Goal: Task Accomplishment & Management: Manage account settings

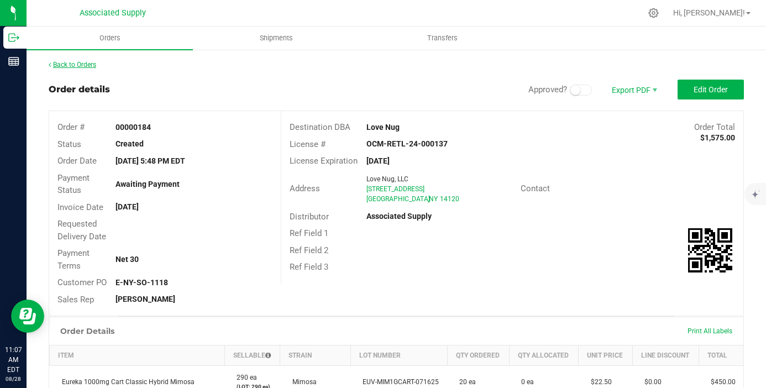
click at [80, 64] on link "Back to Orders" at bounding box center [73, 65] width 48 height 8
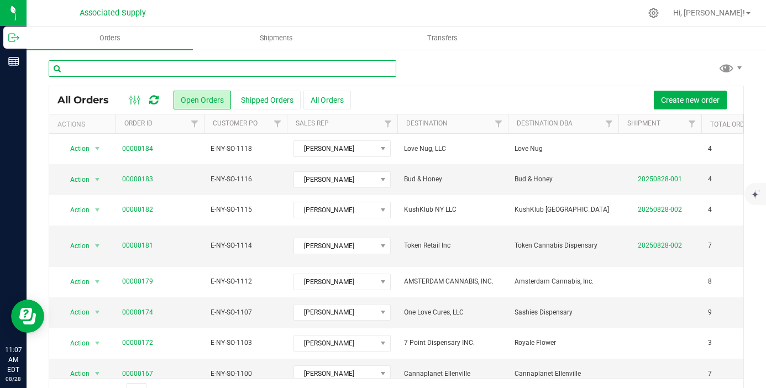
click at [228, 70] on input "text" at bounding box center [223, 68] width 348 height 17
type input "420 nucleus"
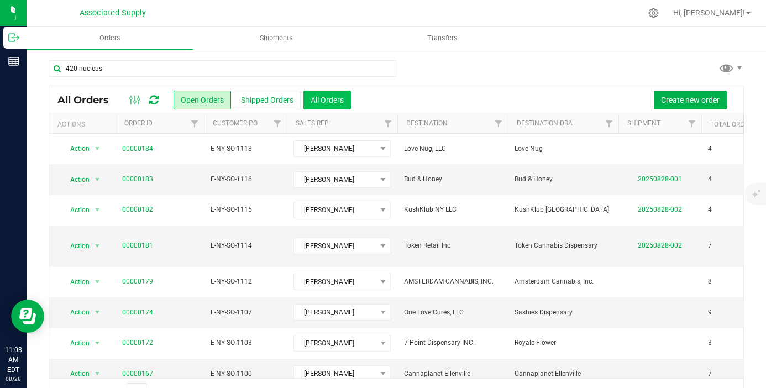
click at [341, 101] on button "All Orders" at bounding box center [327, 100] width 48 height 19
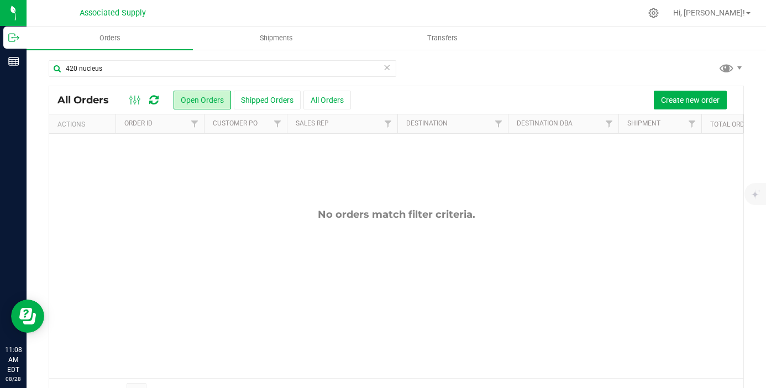
click at [387, 71] on icon at bounding box center [387, 66] width 8 height 13
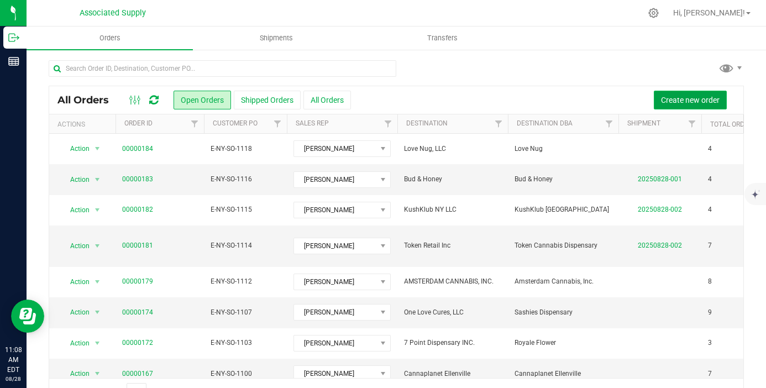
click at [662, 104] on span "Create new order" at bounding box center [690, 100] width 59 height 9
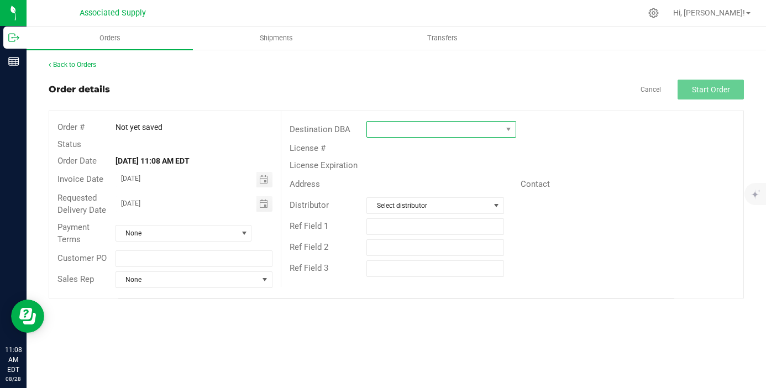
click at [389, 124] on span at bounding box center [434, 129] width 135 height 15
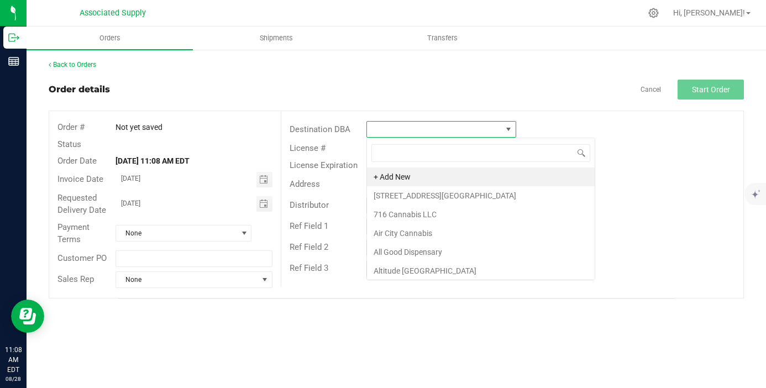
scroll to position [17, 150]
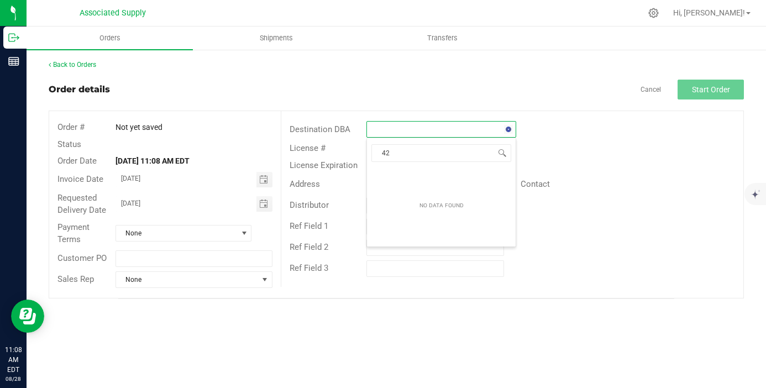
type input "4"
click at [87, 66] on link "Back to Orders" at bounding box center [73, 65] width 48 height 8
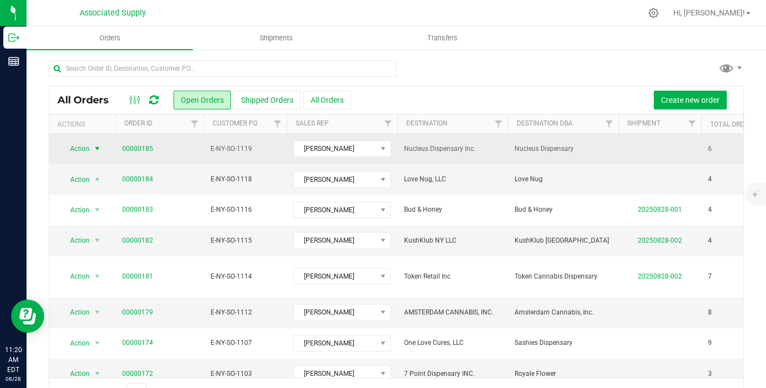
click at [98, 149] on span "select" at bounding box center [97, 148] width 9 height 9
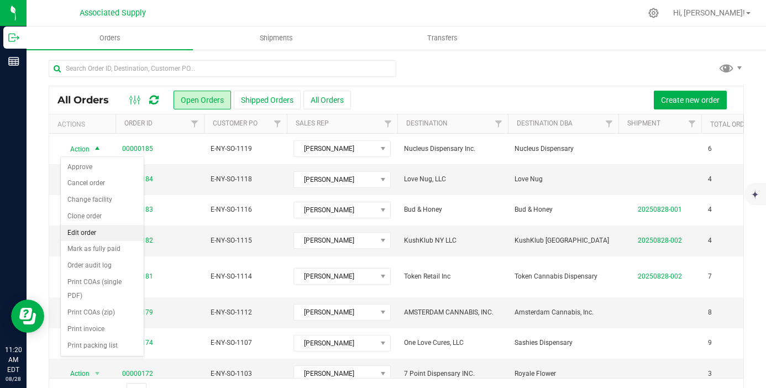
click at [106, 234] on li "Edit order" at bounding box center [102, 233] width 83 height 17
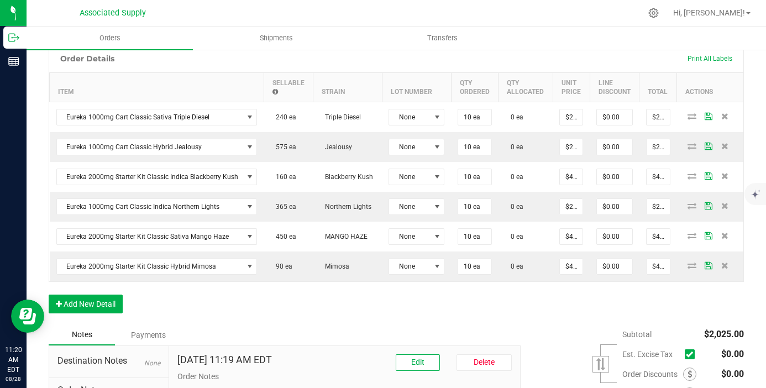
scroll to position [401, 0]
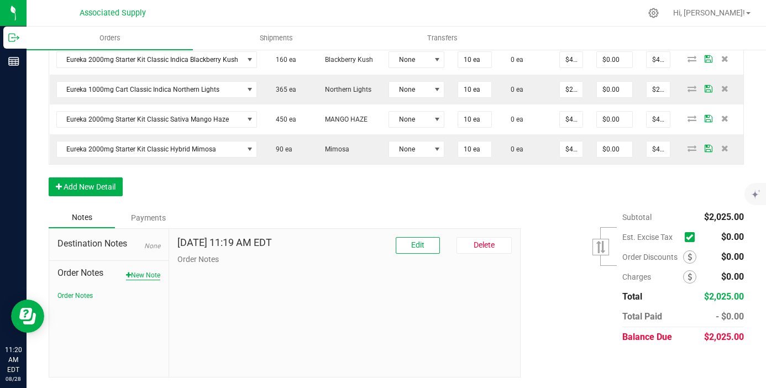
click at [150, 271] on button "New Note" at bounding box center [143, 275] width 34 height 10
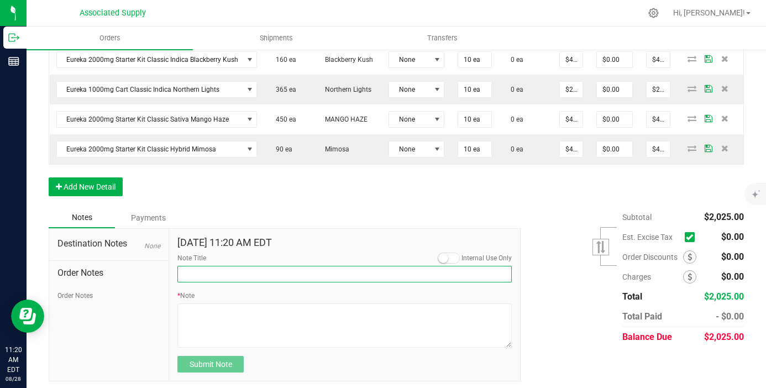
click at [239, 277] on input "Note Title" at bounding box center [344, 274] width 334 height 17
type input "NEW BANKING / WIRE INFO"
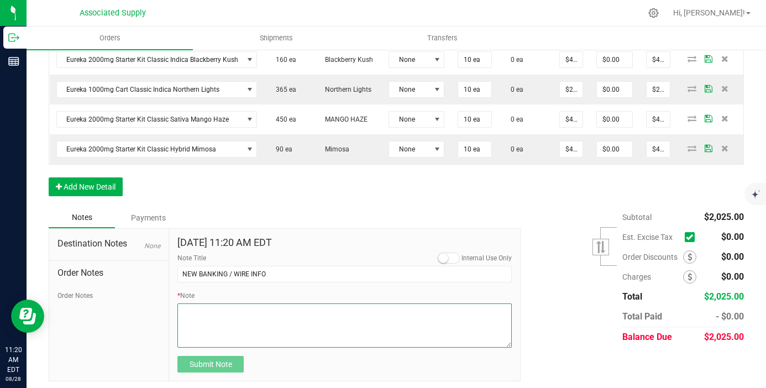
click at [223, 323] on textarea "* Note" at bounding box center [344, 325] width 334 height 44
paste textarea "Bank info for payment. Dime Community bank Routing # [US_BANK_ROUTING_MICR] Acc…"
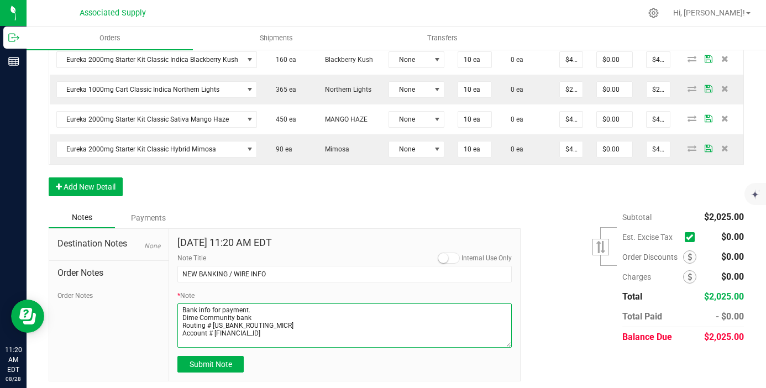
click at [181, 318] on textarea "* Note" at bounding box center [344, 325] width 334 height 44
type textarea "Bank info for payment. Dime Community bank Routing # [US_BANK_ROUTING_MICR] Acc…"
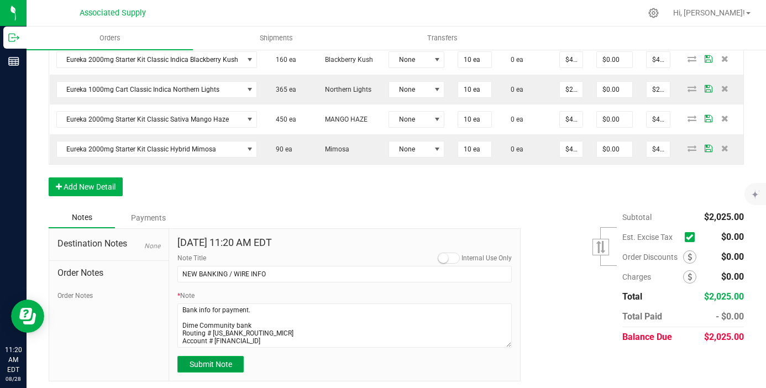
click at [236, 361] on button "Submit Note" at bounding box center [210, 364] width 66 height 17
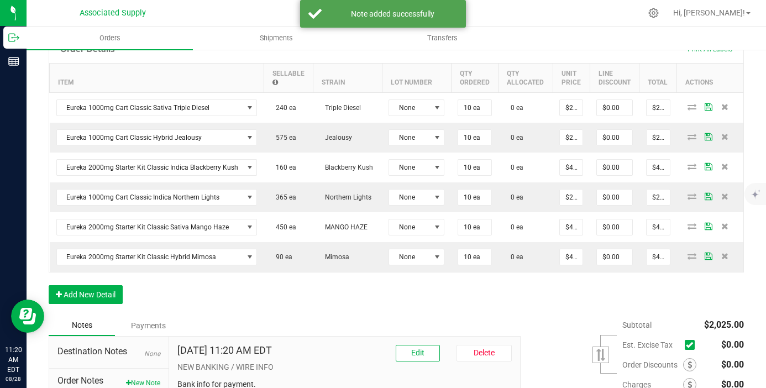
scroll to position [226, 0]
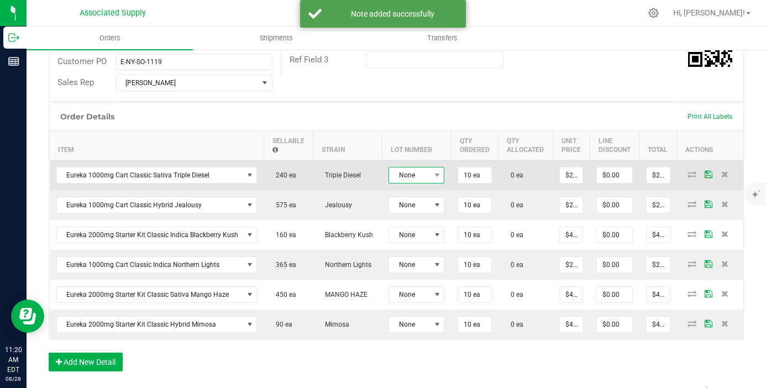
click at [423, 175] on span "None" at bounding box center [409, 174] width 41 height 15
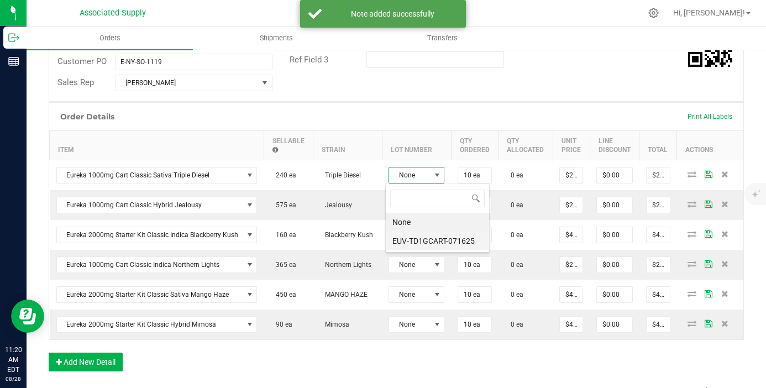
click at [440, 236] on li "EUV-TD1GCART-071625" at bounding box center [437, 241] width 103 height 19
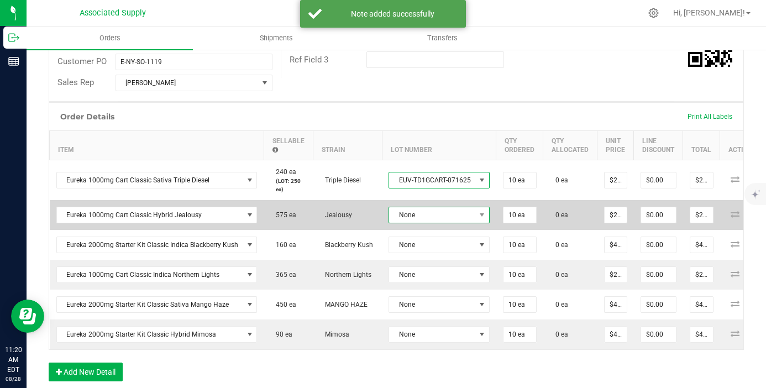
click at [434, 219] on span "None" at bounding box center [432, 214] width 86 height 15
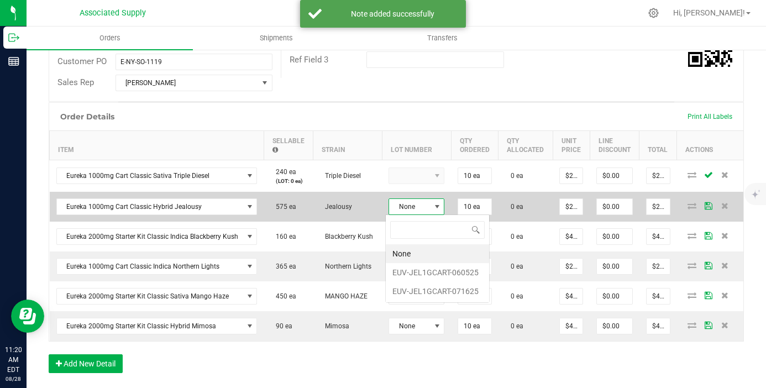
scroll to position [17, 99]
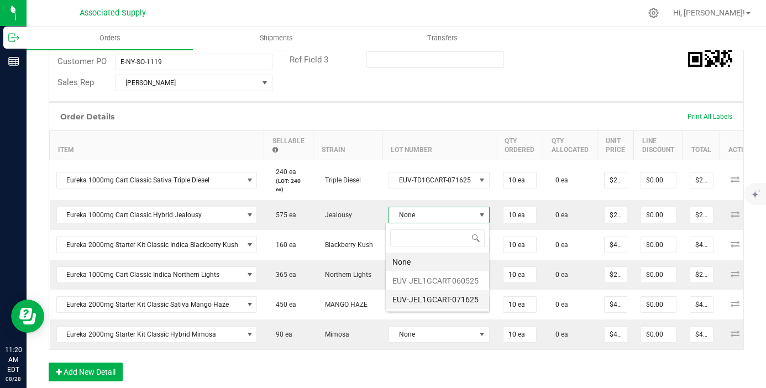
click at [456, 291] on li "EUV-JEL1GCART-071625" at bounding box center [437, 299] width 103 height 19
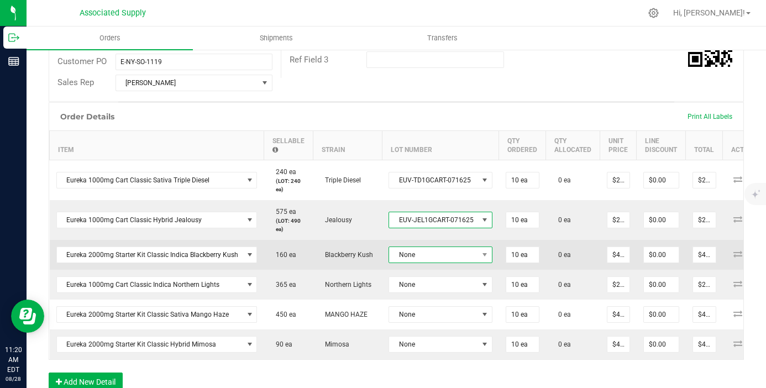
click at [453, 258] on td "None" at bounding box center [440, 255] width 117 height 30
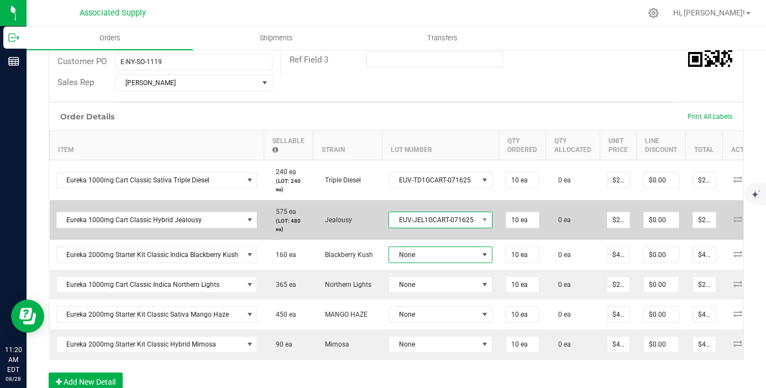
click at [463, 218] on span "EUV-JEL1GCART-071625" at bounding box center [433, 219] width 89 height 15
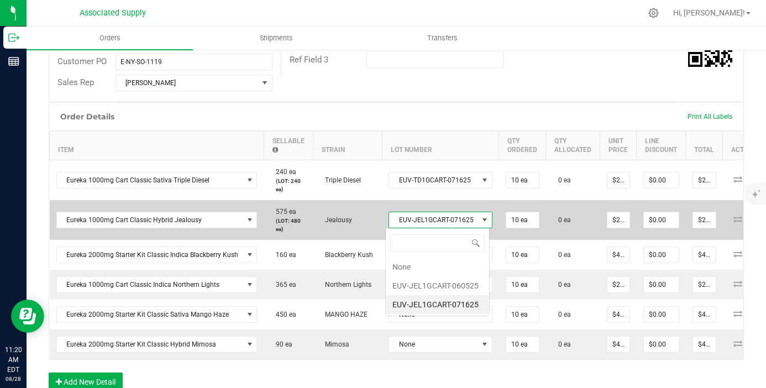
scroll to position [17, 102]
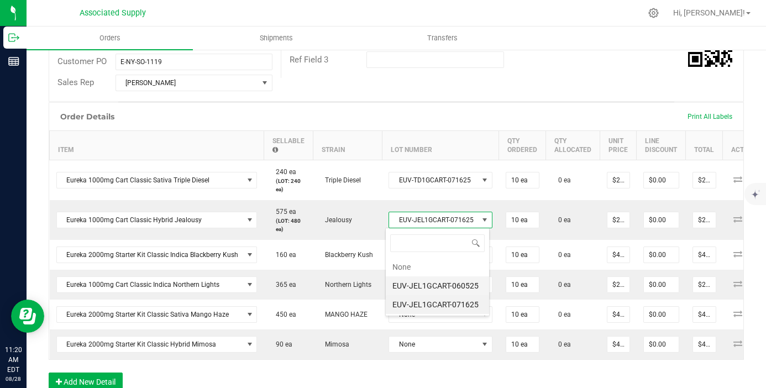
click at [450, 288] on li "EUV-JEL1GCART-060525" at bounding box center [437, 285] width 103 height 19
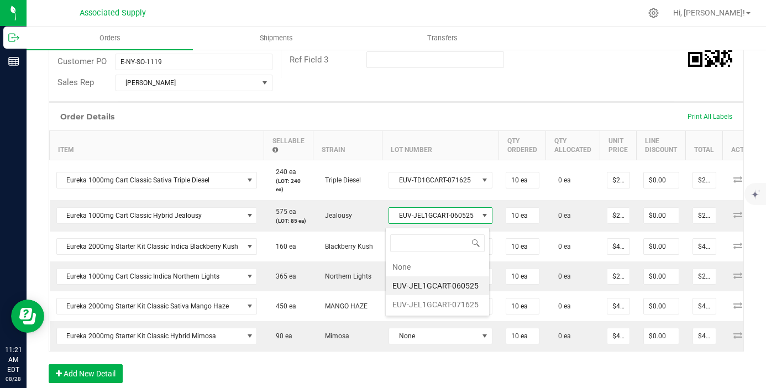
click at [448, 281] on li "EUV-JEL1GCART-060525" at bounding box center [437, 285] width 103 height 19
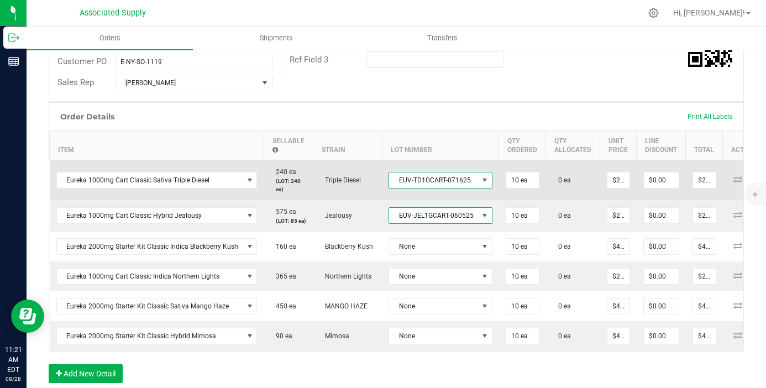
click at [445, 177] on span "EUV-TD1GCART-071625" at bounding box center [433, 179] width 89 height 15
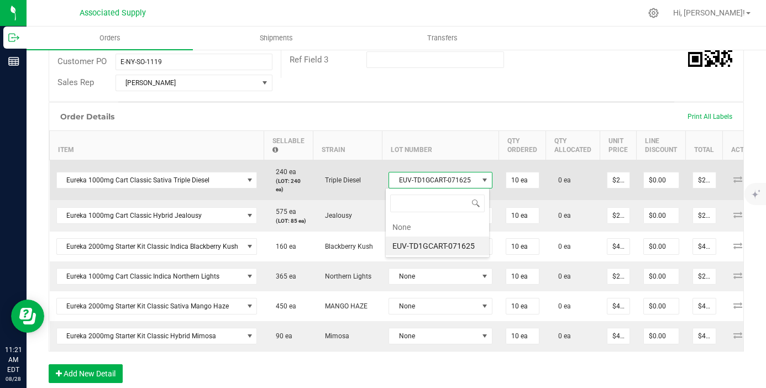
click at [444, 186] on span "EUV-TD1GCART-071625" at bounding box center [433, 179] width 89 height 15
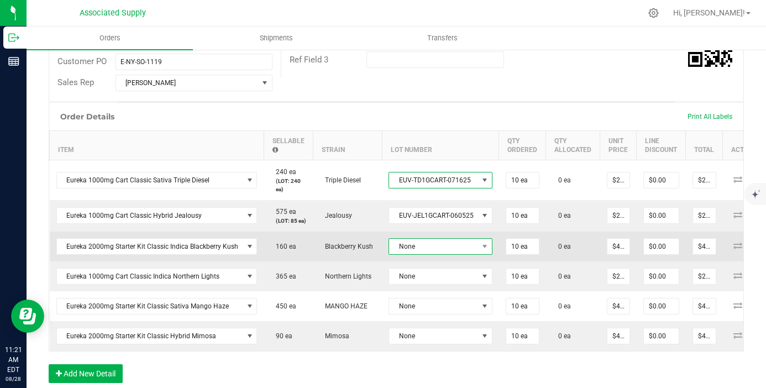
click at [462, 251] on span "None" at bounding box center [433, 246] width 89 height 15
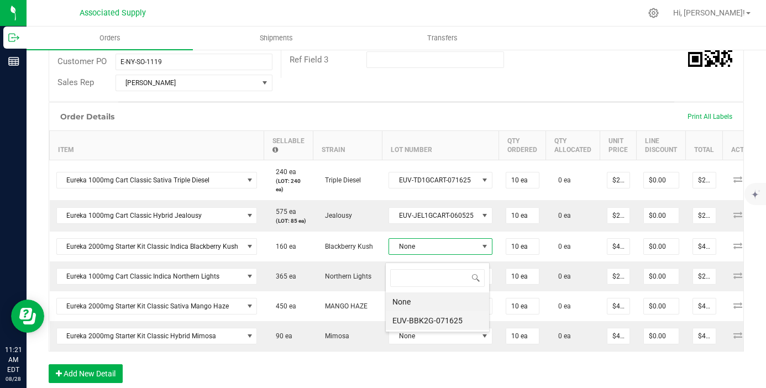
click at [457, 316] on li "EUV-BBK2G-071625" at bounding box center [437, 320] width 103 height 19
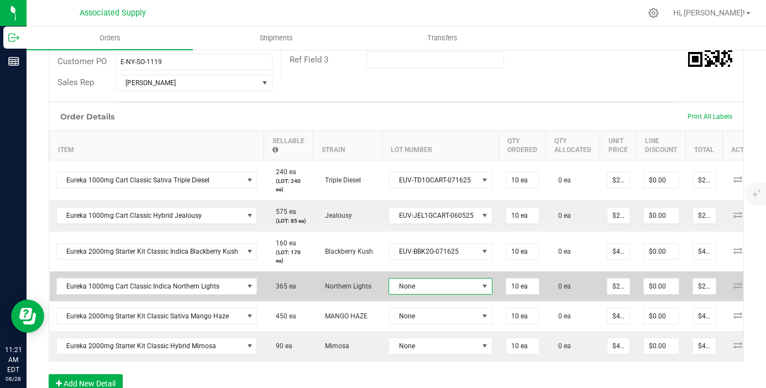
click at [458, 294] on span "None" at bounding box center [433, 286] width 89 height 15
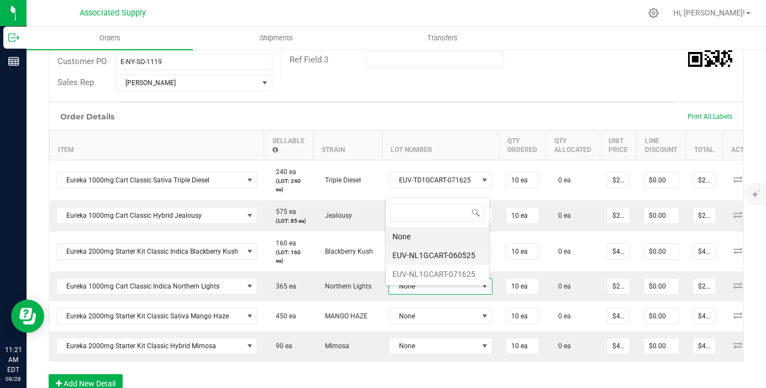
click at [455, 258] on li "EUV-NL1GCART-060525" at bounding box center [437, 255] width 103 height 19
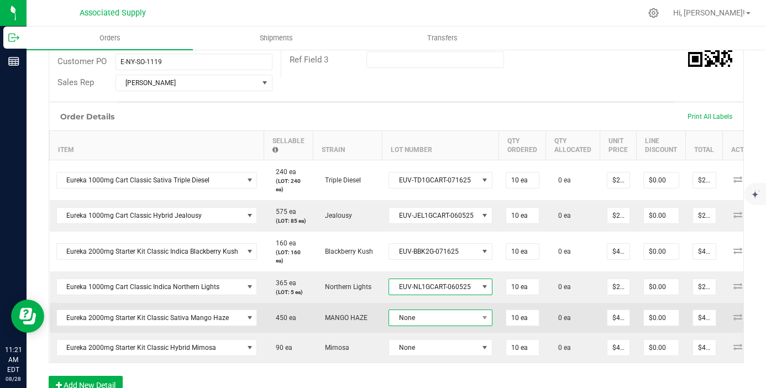
click at [443, 326] on span "None" at bounding box center [433, 317] width 89 height 15
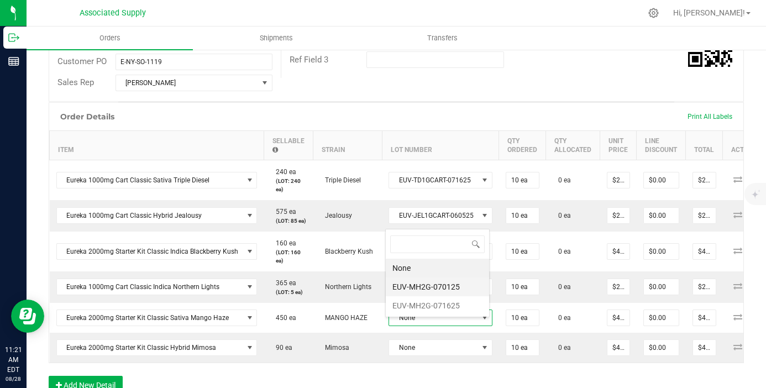
click at [437, 291] on li "EUV-MH2G-070125" at bounding box center [437, 286] width 103 height 19
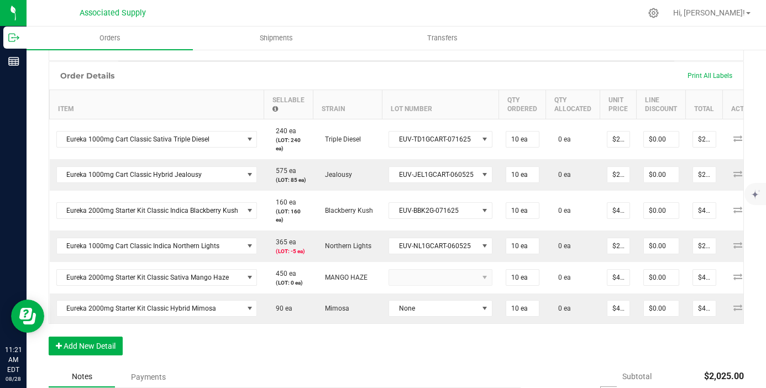
scroll to position [288, 0]
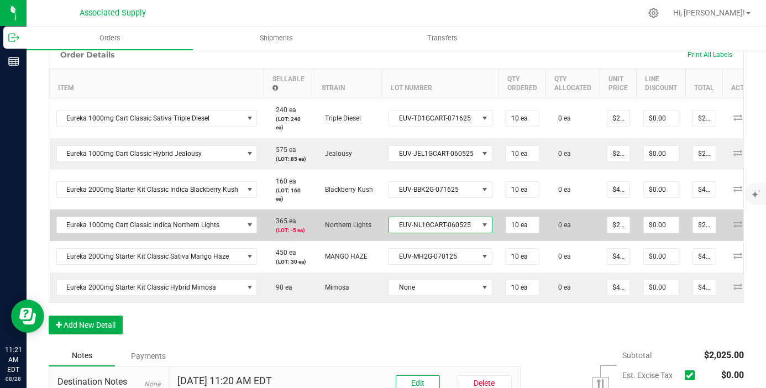
click at [452, 233] on span "EUV-NL1GCART-060525" at bounding box center [433, 224] width 89 height 15
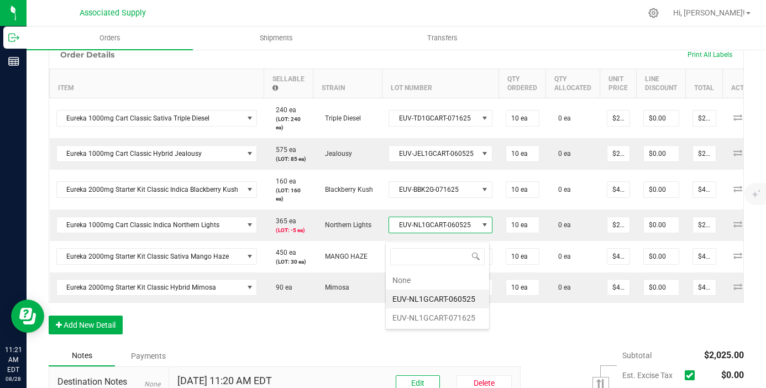
scroll to position [17, 102]
click at [459, 315] on li "EUV-NL1GCART-071625" at bounding box center [437, 317] width 103 height 19
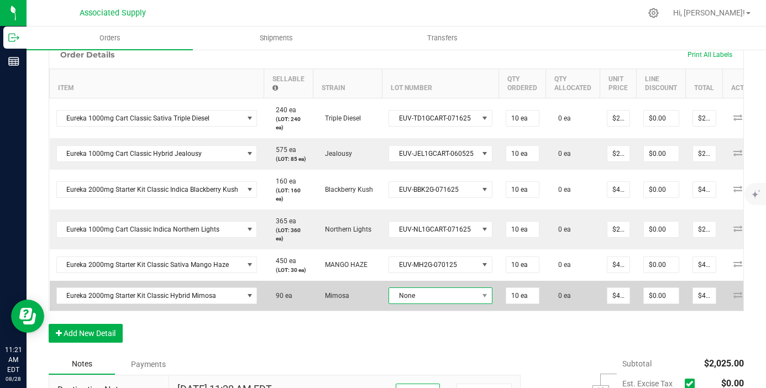
click at [457, 303] on span "None" at bounding box center [433, 295] width 89 height 15
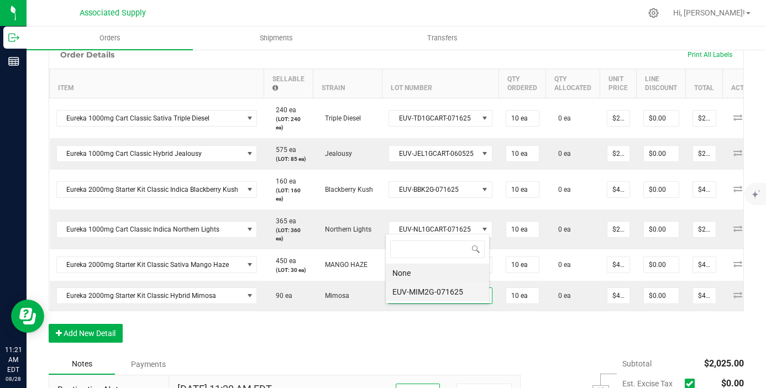
click at [443, 287] on li "EUV-MIM2G-071625" at bounding box center [437, 291] width 103 height 19
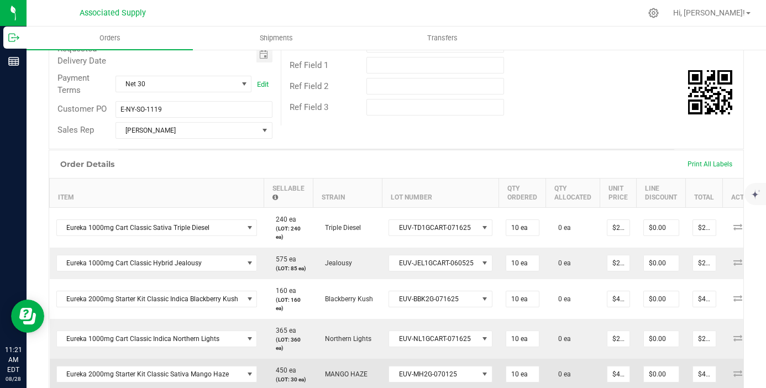
scroll to position [0, 0]
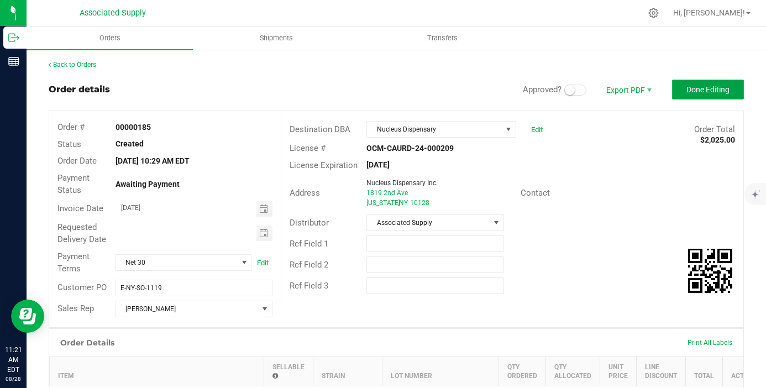
click at [692, 88] on span "Done Editing" at bounding box center [707, 89] width 43 height 9
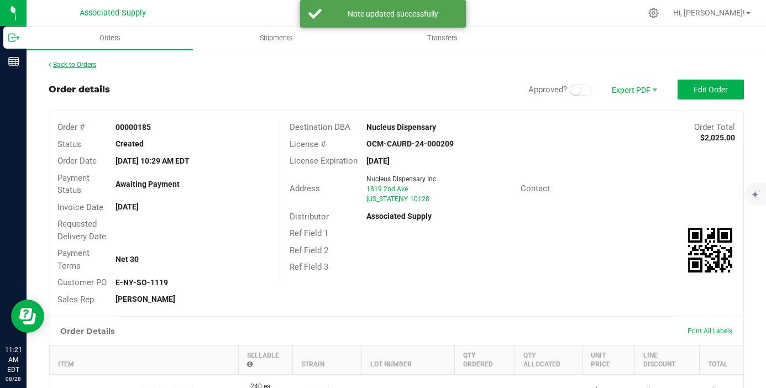
click at [82, 65] on link "Back to Orders" at bounding box center [73, 65] width 48 height 8
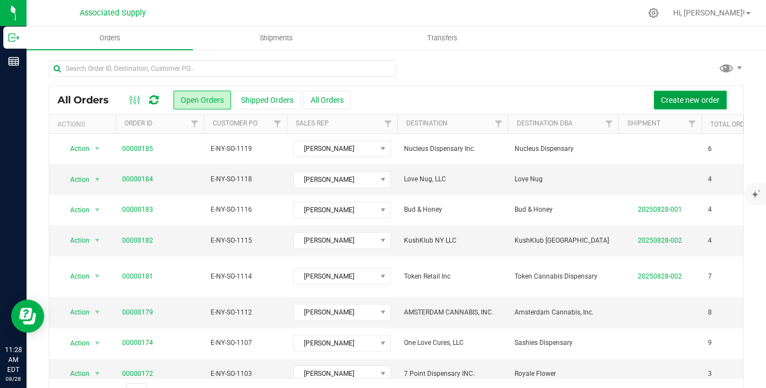
click at [686, 102] on span "Create new order" at bounding box center [690, 100] width 59 height 9
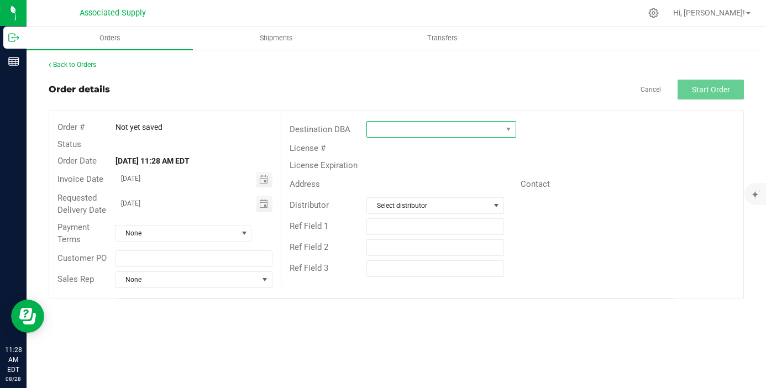
click at [392, 135] on span at bounding box center [434, 129] width 135 height 15
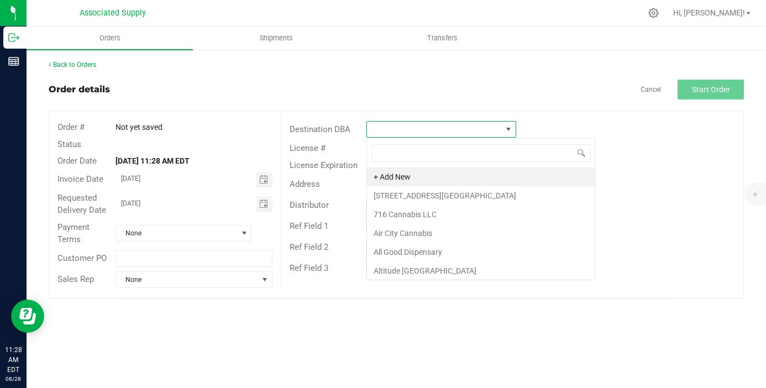
scroll to position [17, 150]
type input "[DEMOGRAPHIC_DATA]"
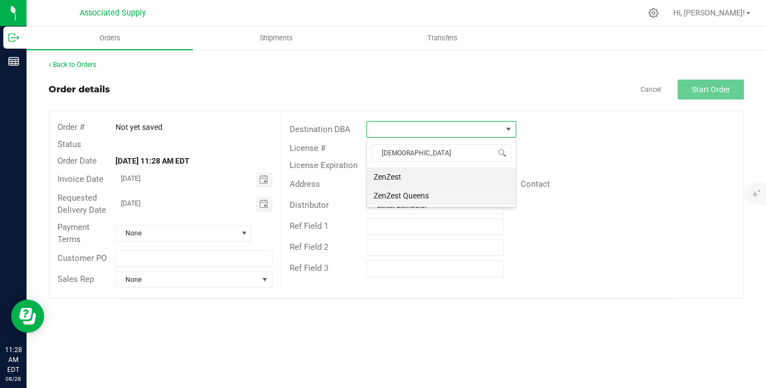
click at [415, 195] on li "ZenZest Queens" at bounding box center [441, 195] width 149 height 19
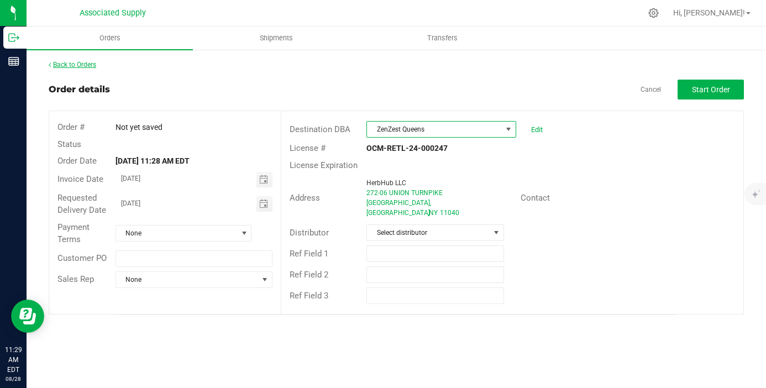
click at [72, 63] on link "Back to Orders" at bounding box center [73, 65] width 48 height 8
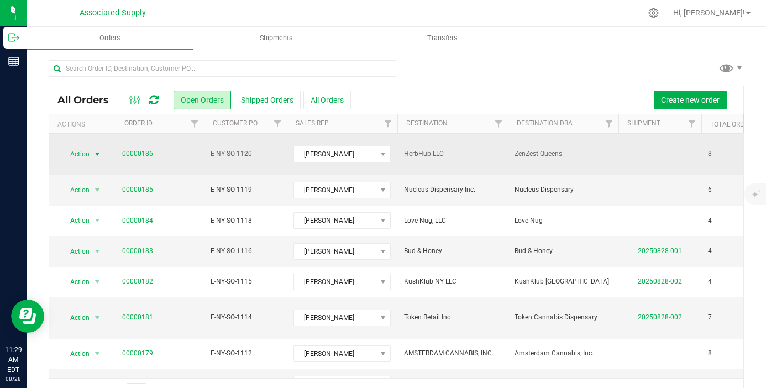
click at [97, 150] on span "select" at bounding box center [97, 154] width 9 height 9
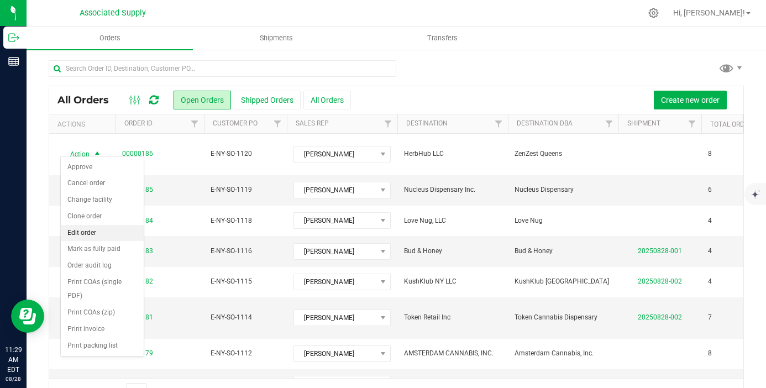
click at [99, 230] on li "Edit order" at bounding box center [102, 233] width 83 height 17
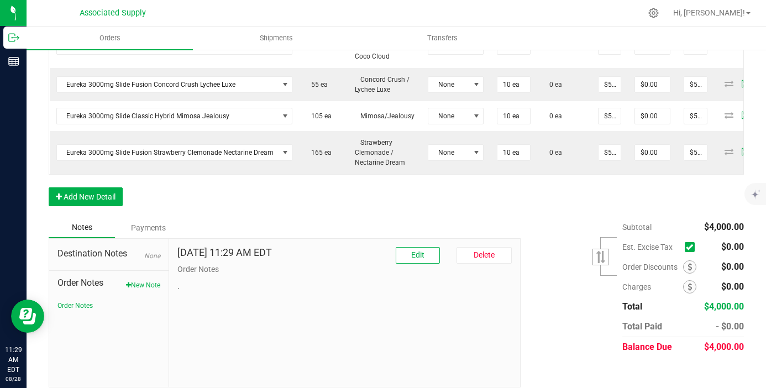
scroll to position [504, 0]
click at [139, 280] on button "New Note" at bounding box center [143, 285] width 34 height 10
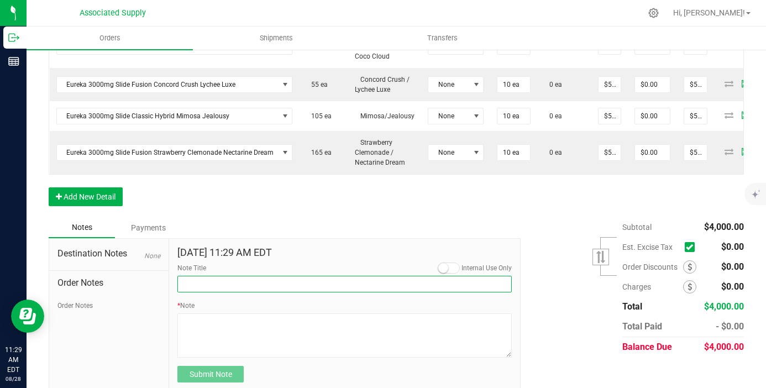
click at [239, 282] on input "Note Title" at bounding box center [344, 284] width 334 height 17
type input "NEW BANKING / WIRE INFO"
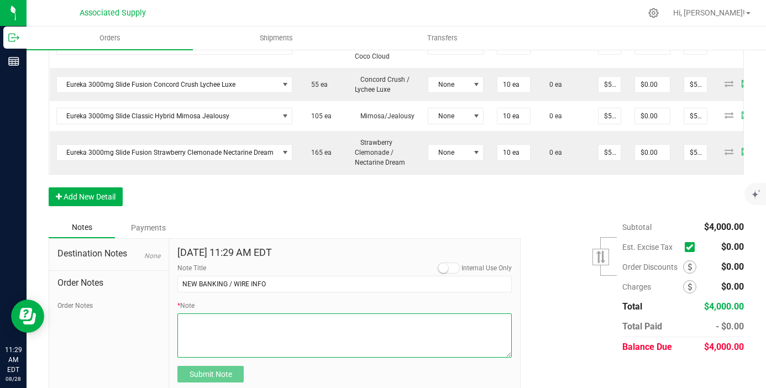
click at [230, 313] on textarea "* Note" at bounding box center [344, 335] width 334 height 44
paste textarea "Bank info for payment. Dime Community bank Routing # [US_BANK_ROUTING_MICR] Acc…"
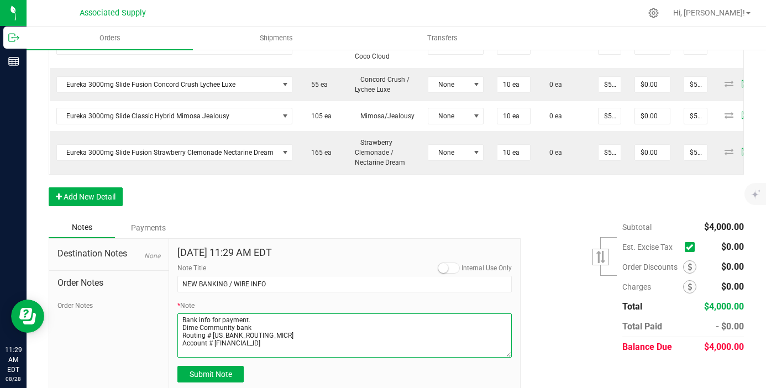
click at [182, 314] on textarea "* Note" at bounding box center [344, 335] width 334 height 44
type textarea "Bank info for payment. Dime Community bank Routing # [US_BANK_ROUTING_MICR] Acc…"
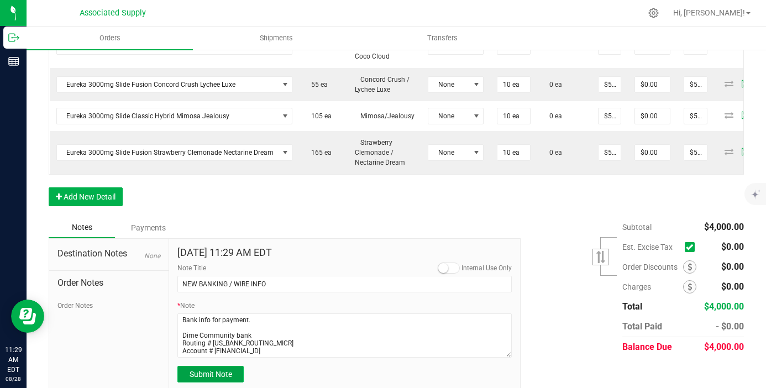
click at [209, 370] on span "Submit Note" at bounding box center [211, 374] width 43 height 9
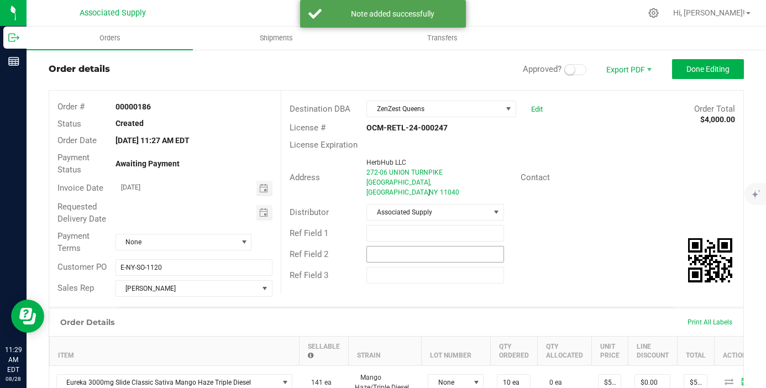
scroll to position [284, 0]
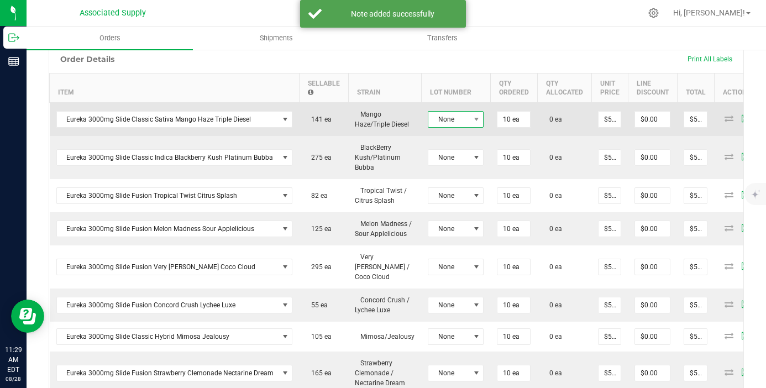
click at [456, 119] on span "None" at bounding box center [448, 119] width 41 height 15
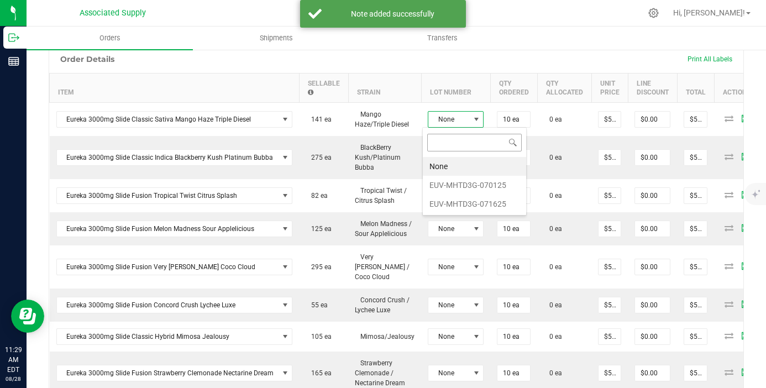
scroll to position [17, 56]
click at [469, 181] on li "EUV-MHTD3G-070125" at bounding box center [474, 185] width 103 height 19
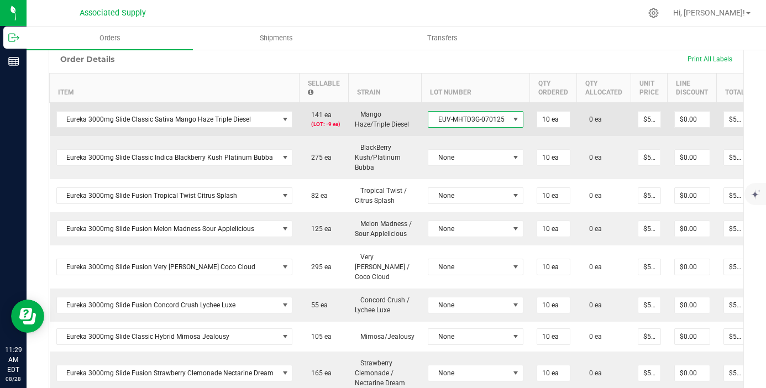
click at [478, 116] on span "EUV-MHTD3G-070125" at bounding box center [468, 119] width 81 height 15
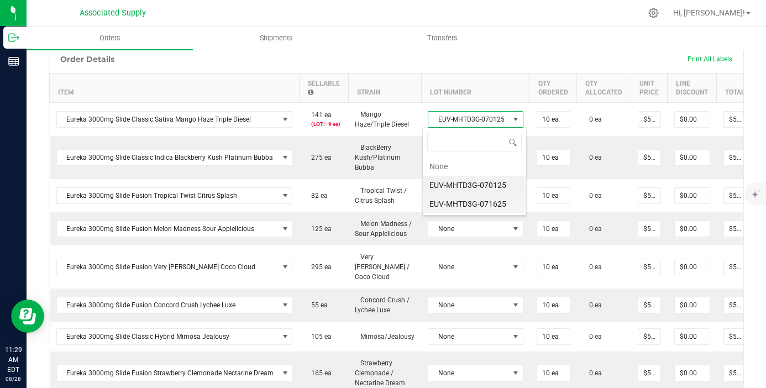
scroll to position [17, 94]
click at [481, 200] on li "EUV-MHTD3G-071625" at bounding box center [474, 204] width 103 height 19
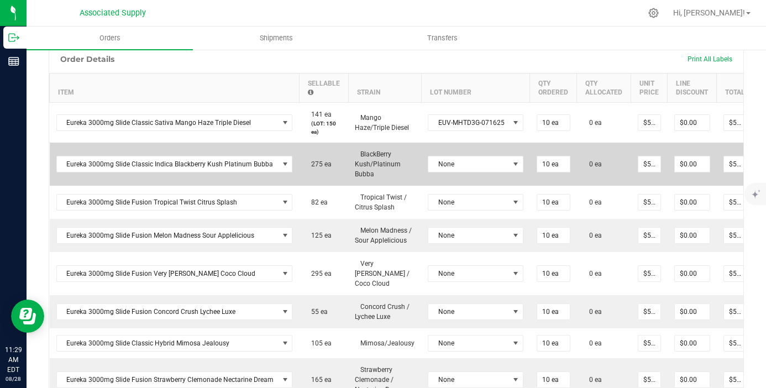
click at [481, 172] on td "None" at bounding box center [475, 164] width 109 height 43
click at [479, 164] on span "None" at bounding box center [468, 163] width 81 height 15
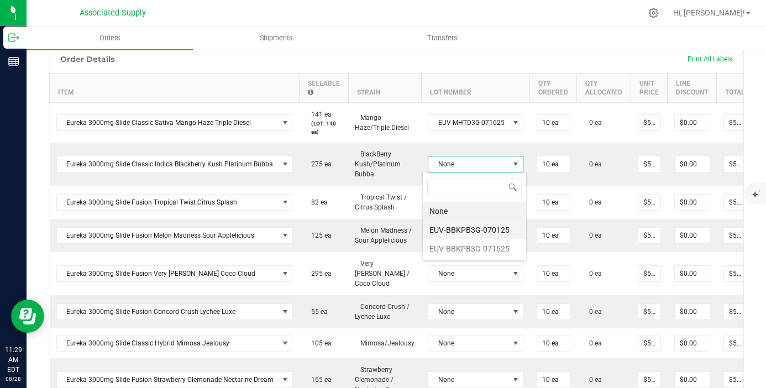
click at [479, 237] on li "EUV-BBKPB3G-070125" at bounding box center [474, 230] width 103 height 19
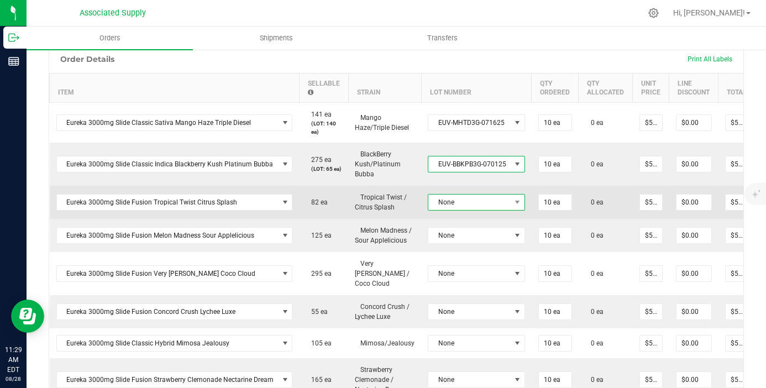
click at [481, 202] on span "None" at bounding box center [469, 202] width 82 height 15
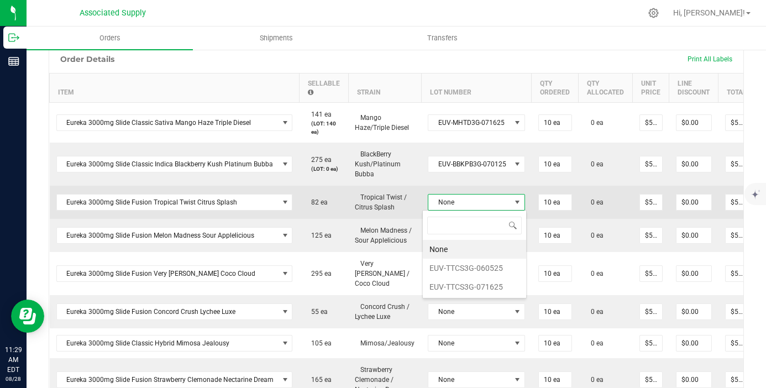
scroll to position [17, 96]
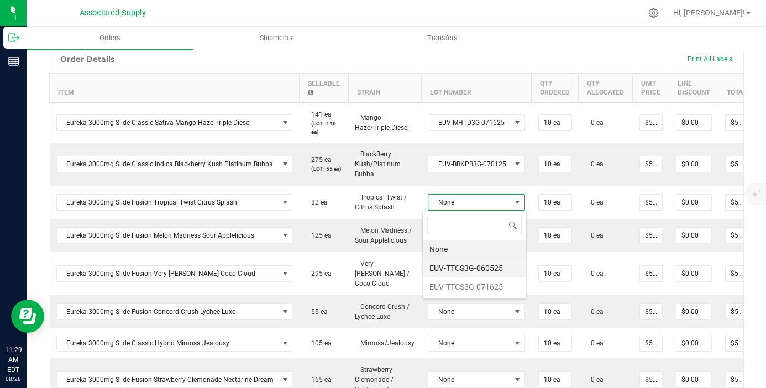
click at [486, 271] on li "EUV-TTCS3G-060525" at bounding box center [474, 268] width 103 height 19
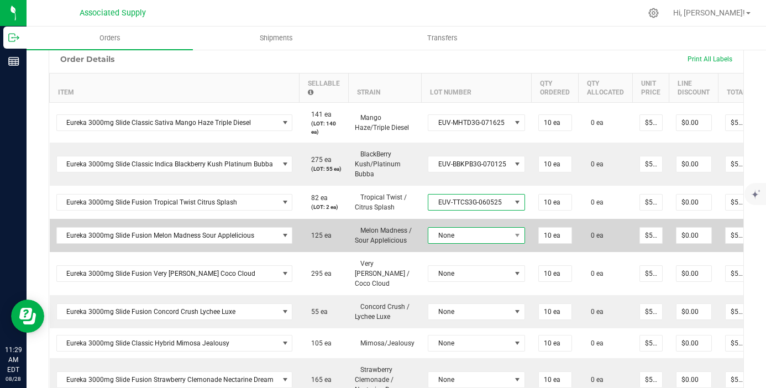
click at [490, 233] on span "None" at bounding box center [469, 235] width 82 height 15
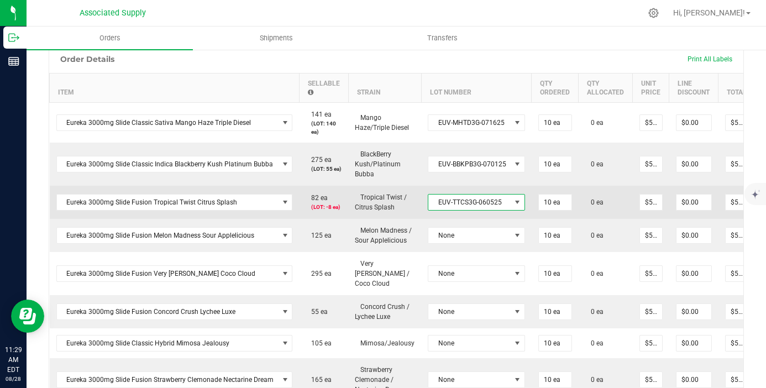
click at [484, 196] on span "EUV-TTCS3G-060525" at bounding box center [469, 202] width 82 height 15
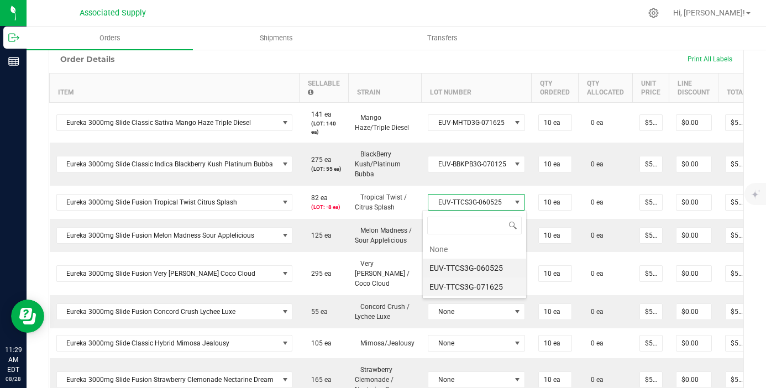
click at [489, 281] on li "EUV-TTCS3G-071625" at bounding box center [474, 286] width 103 height 19
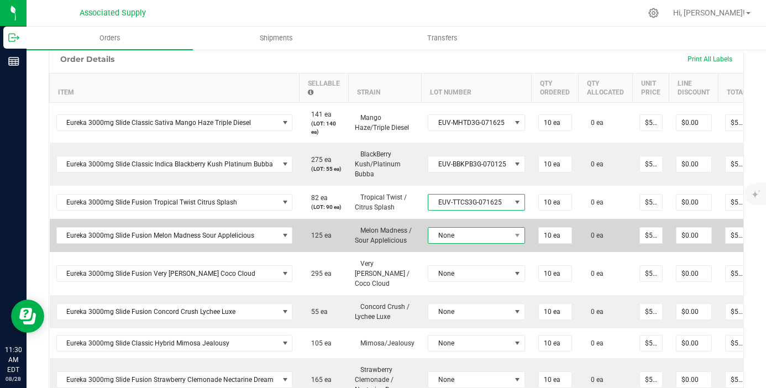
click at [495, 243] on span "None" at bounding box center [469, 235] width 82 height 15
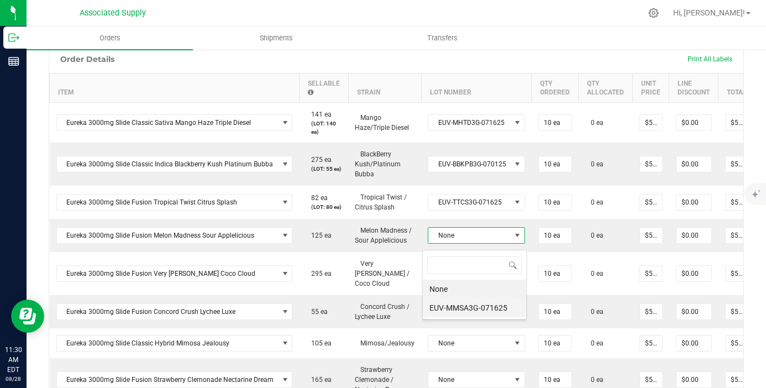
click at [491, 306] on li "EUV-MMSA3G-071625" at bounding box center [474, 307] width 103 height 19
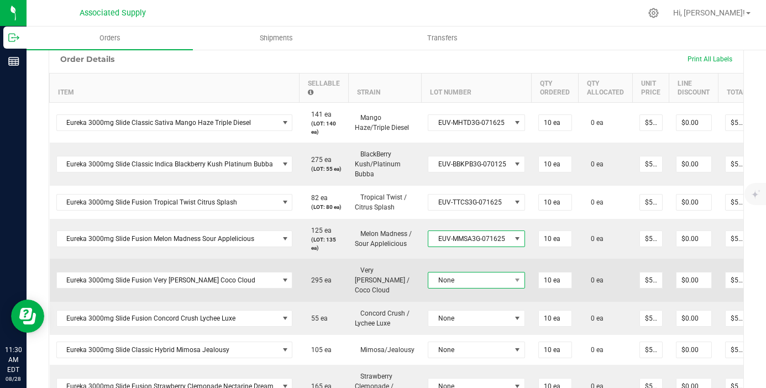
click at [493, 277] on span "None" at bounding box center [469, 279] width 82 height 15
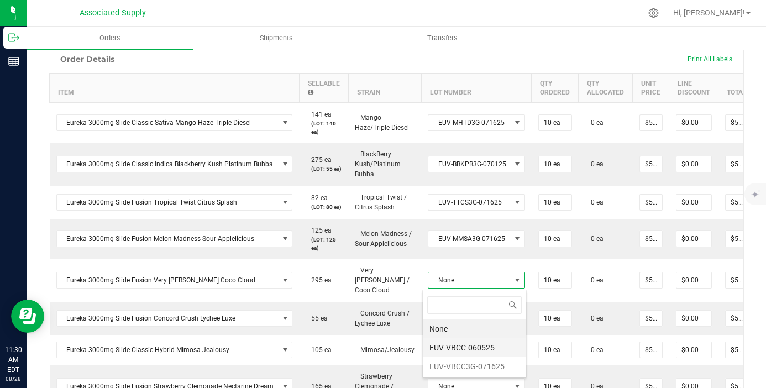
click at [492, 347] on li "EUV-VBCC-060525" at bounding box center [474, 347] width 103 height 19
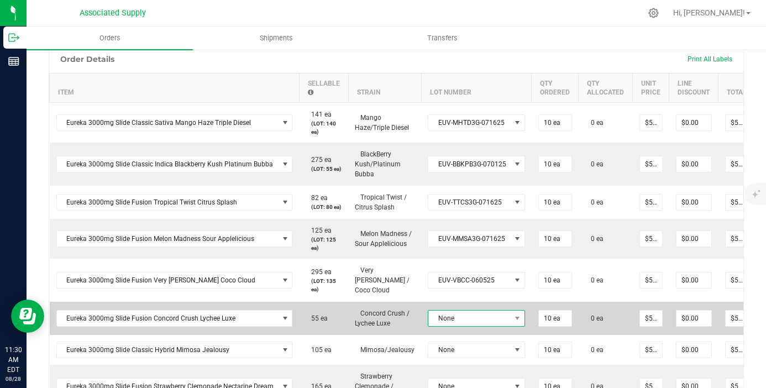
click at [497, 322] on span "None" at bounding box center [469, 318] width 82 height 15
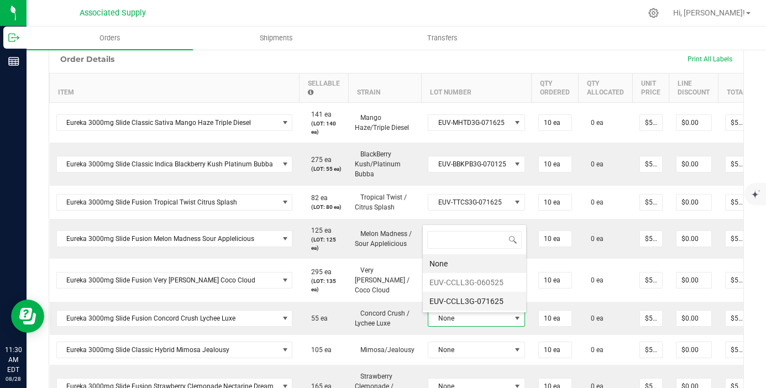
click at [490, 302] on li "EUV-CCLL3G-071625" at bounding box center [474, 301] width 103 height 19
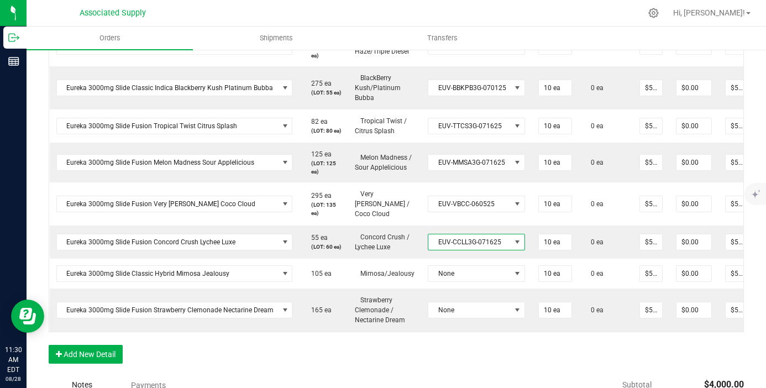
scroll to position [397, 0]
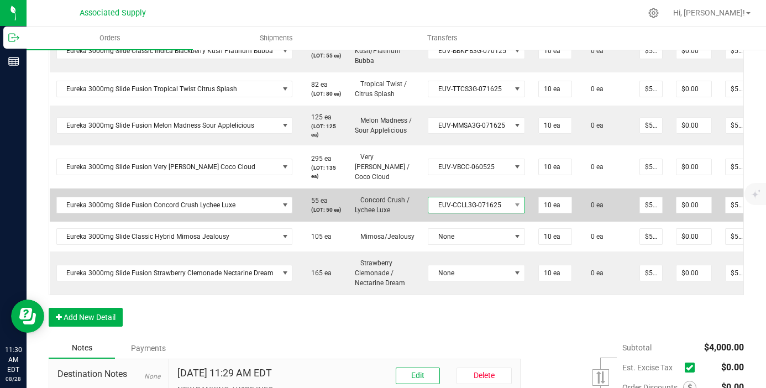
click at [484, 213] on span "EUV-CCLL3G-071625" at bounding box center [469, 204] width 82 height 15
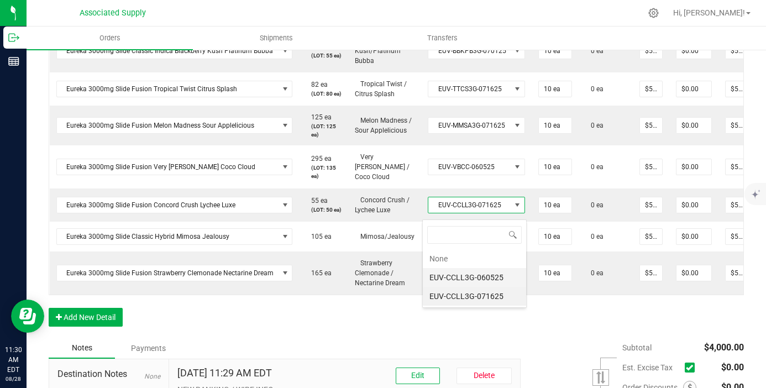
click at [488, 280] on li "EUV-CCLL3G-060525" at bounding box center [474, 277] width 103 height 19
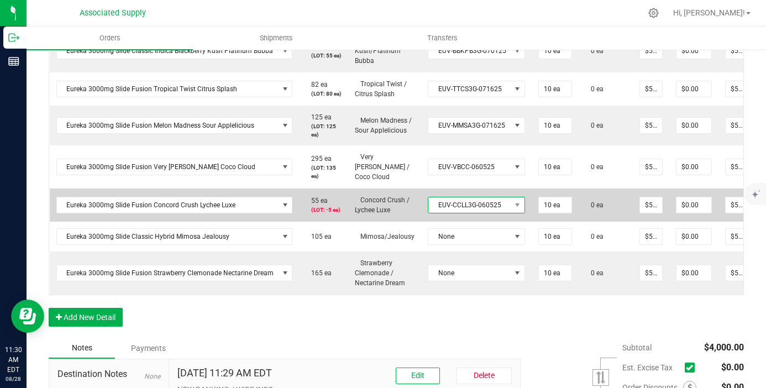
click at [485, 213] on span "EUV-CCLL3G-060525" at bounding box center [469, 204] width 82 height 15
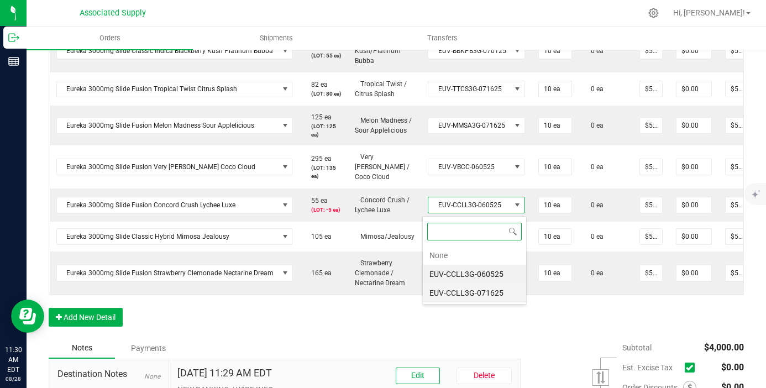
click at [490, 293] on li "EUV-CCLL3G-071625" at bounding box center [474, 293] width 103 height 19
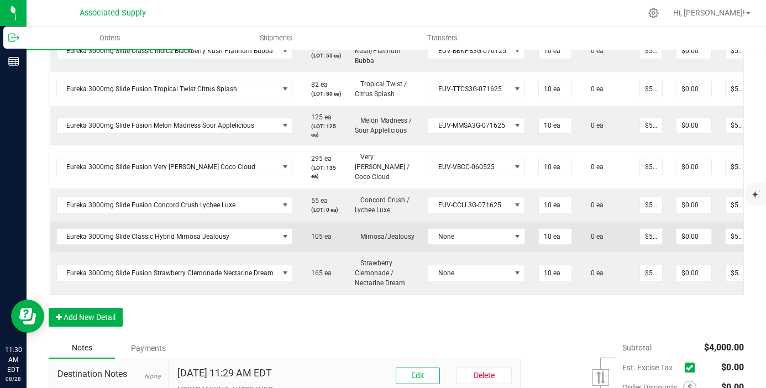
click at [490, 251] on td "None" at bounding box center [476, 237] width 111 height 30
click at [489, 244] on span "None" at bounding box center [469, 236] width 82 height 15
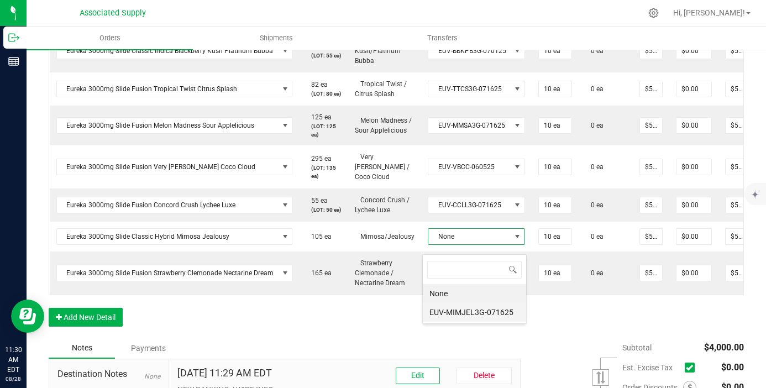
click at [493, 309] on li "EUV-MIMJEL3G-071625" at bounding box center [474, 312] width 103 height 19
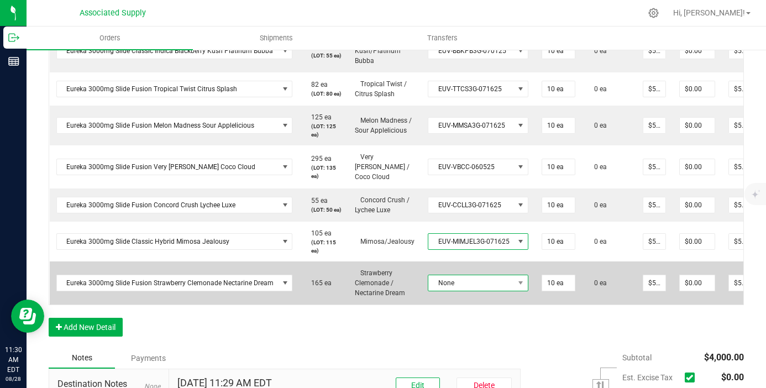
click at [493, 286] on span "None" at bounding box center [471, 282] width 86 height 15
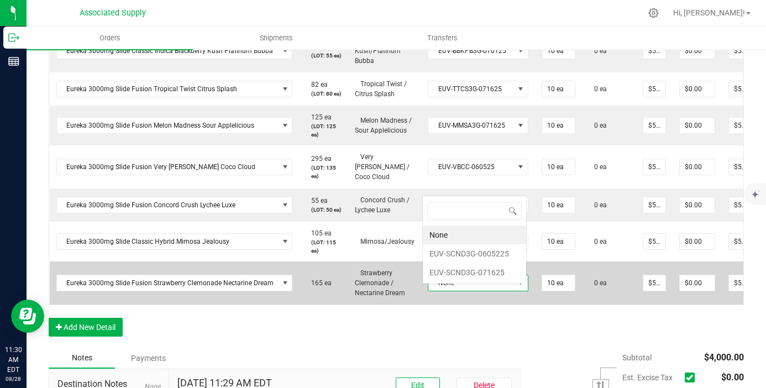
scroll to position [55251, 55172]
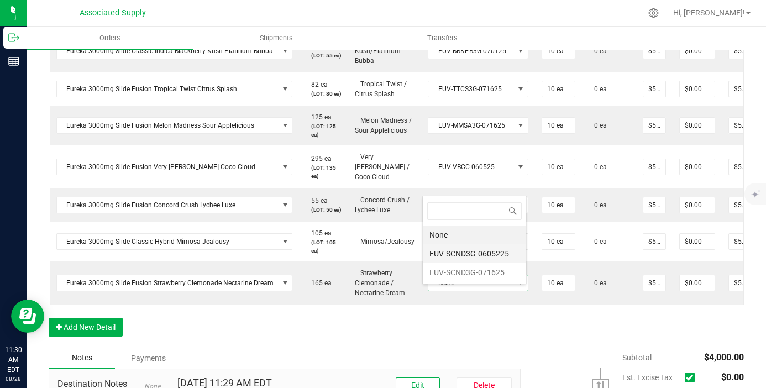
click at [490, 256] on li "EUV-SCND3G-0605225" at bounding box center [474, 253] width 103 height 19
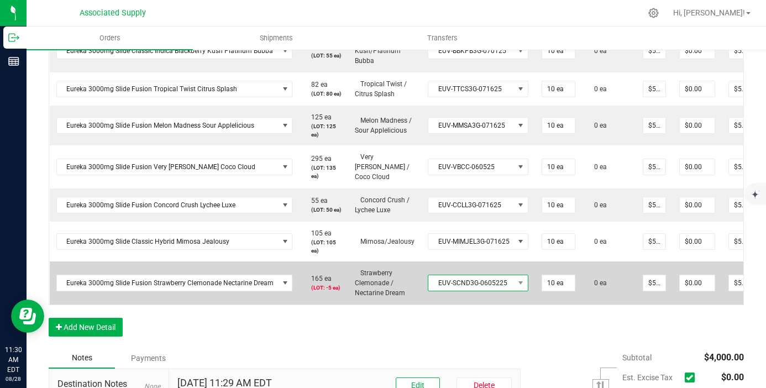
click at [474, 288] on span "EUV-SCND3G-0605225" at bounding box center [471, 282] width 86 height 15
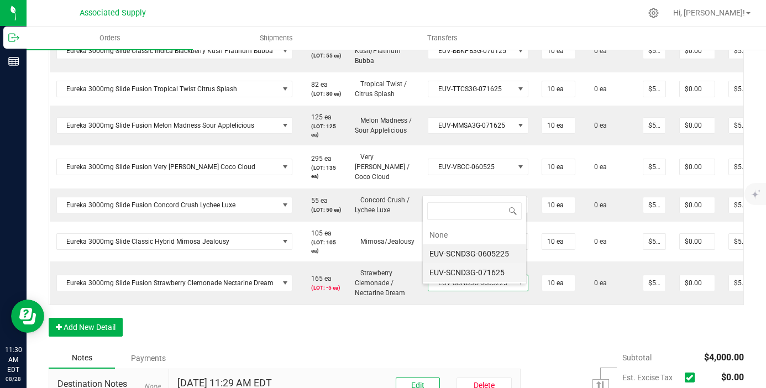
click at [476, 273] on li "EUV-SCND3G-071625" at bounding box center [474, 272] width 103 height 19
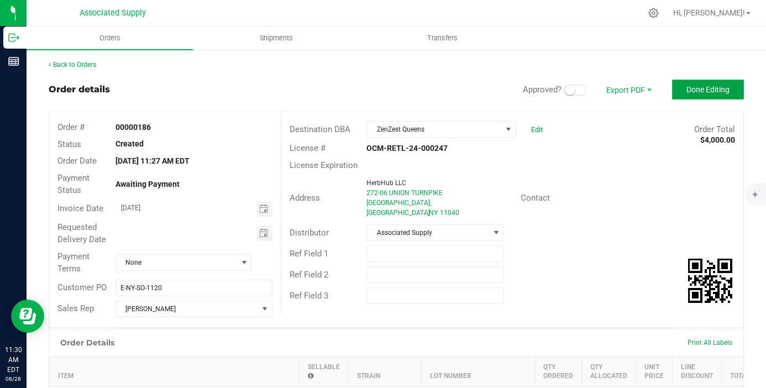
click at [708, 87] on span "Done Editing" at bounding box center [707, 89] width 43 height 9
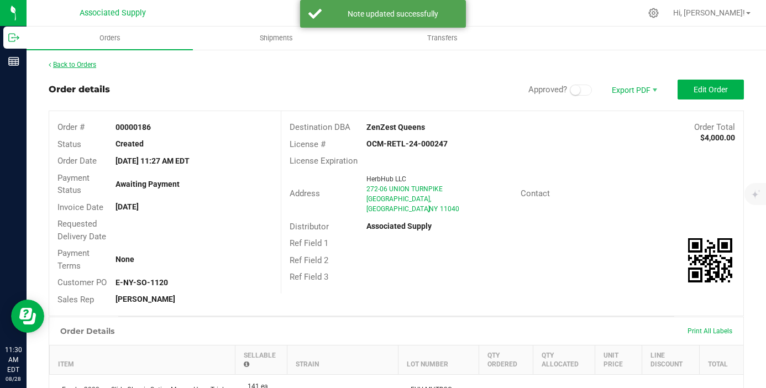
click at [89, 65] on link "Back to Orders" at bounding box center [73, 65] width 48 height 8
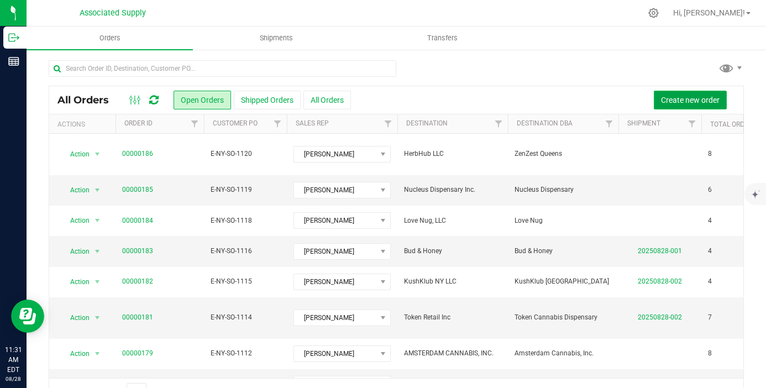
click at [677, 106] on button "Create new order" at bounding box center [690, 100] width 73 height 19
